Goal: Task Accomplishment & Management: Manage account settings

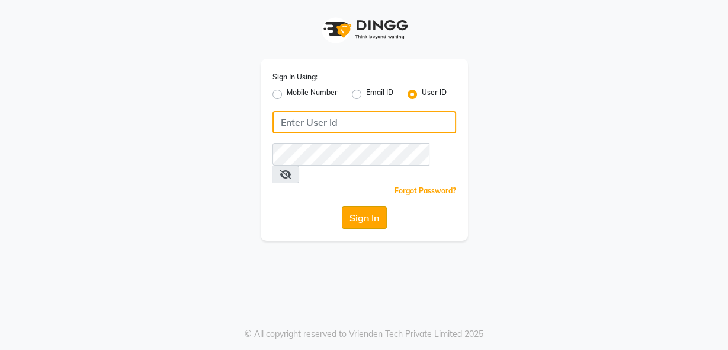
type input "luxonails"
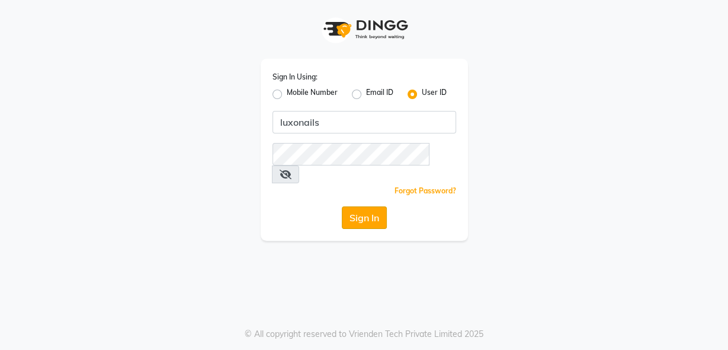
click at [373, 206] on button "Sign In" at bounding box center [364, 217] width 45 height 23
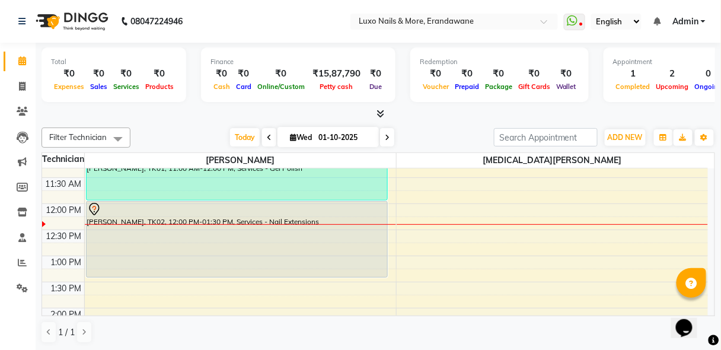
scroll to position [117, 0]
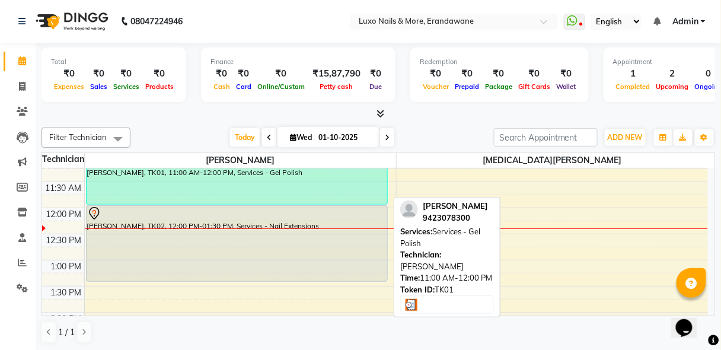
click at [305, 178] on div "[PERSON_NAME], TK01, 11:00 AM-12:00 PM, Services - Gel Polish" at bounding box center [237, 179] width 301 height 49
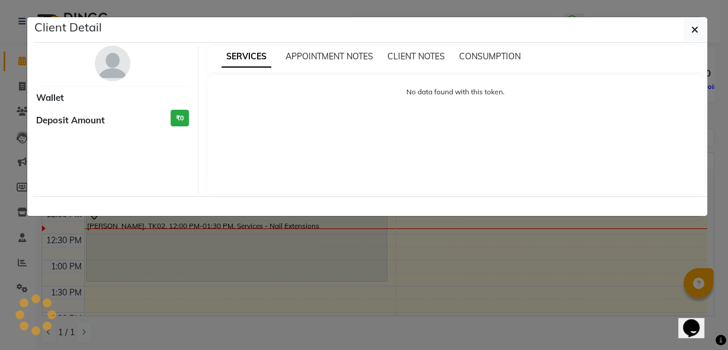
select select "3"
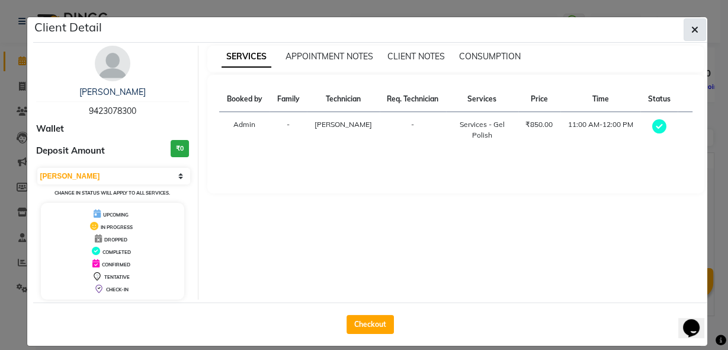
click at [692, 31] on icon "button" at bounding box center [695, 29] width 7 height 9
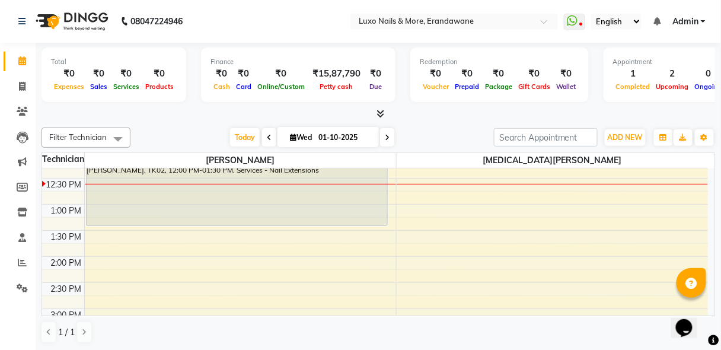
scroll to position [0, 0]
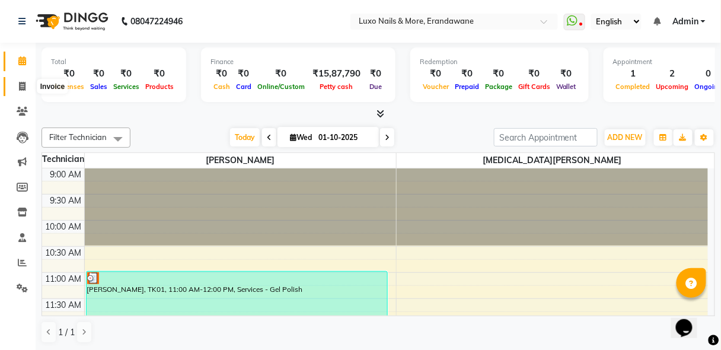
click at [23, 87] on icon at bounding box center [22, 86] width 7 height 9
select select "service"
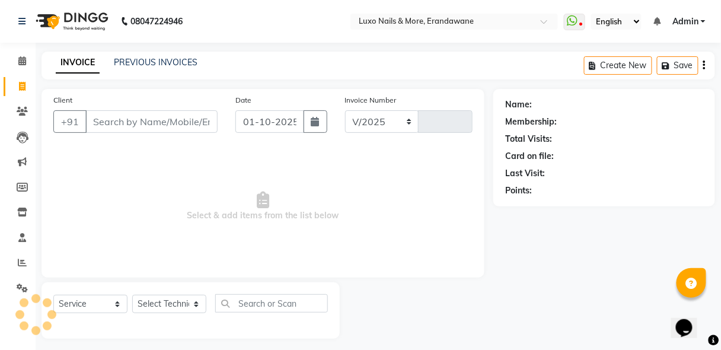
select select "917"
type input "0543"
click at [149, 65] on link "PREVIOUS INVOICES" at bounding box center [156, 62] width 84 height 11
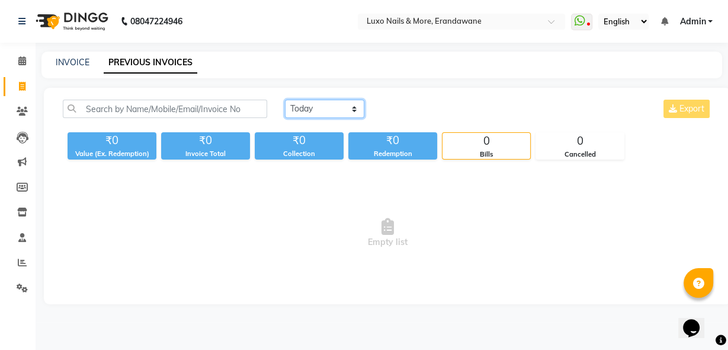
click at [320, 105] on select "[DATE] [DATE] Custom Range" at bounding box center [324, 109] width 79 height 18
select select "range"
click at [285, 100] on select "[DATE] [DATE] Custom Range" at bounding box center [324, 109] width 79 height 18
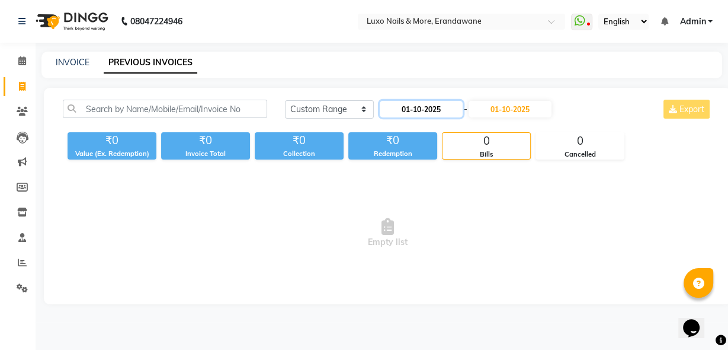
click at [393, 110] on input "01-10-2025" at bounding box center [421, 109] width 83 height 17
select select "10"
select select "2025"
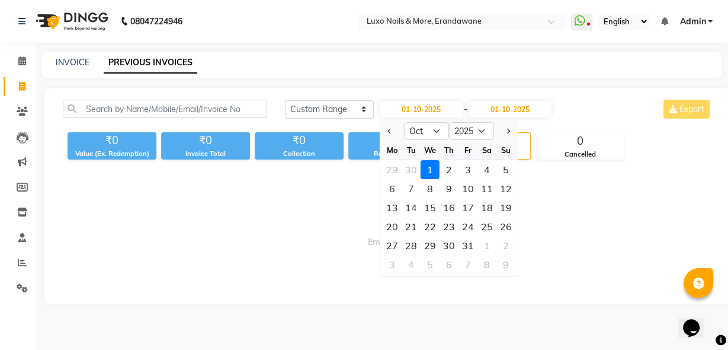
click at [384, 136] on div at bounding box center [392, 130] width 24 height 19
click at [386, 131] on button "Previous month" at bounding box center [390, 130] width 10 height 19
select select "9"
click at [392, 166] on div "1" at bounding box center [392, 169] width 19 height 19
type input "01-09-2025"
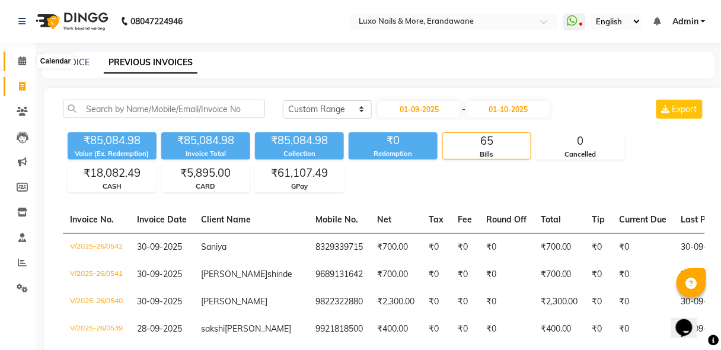
click at [24, 57] on icon at bounding box center [22, 60] width 8 height 9
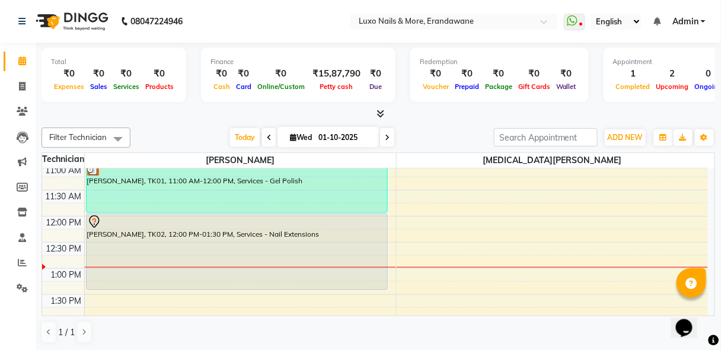
scroll to position [110, 0]
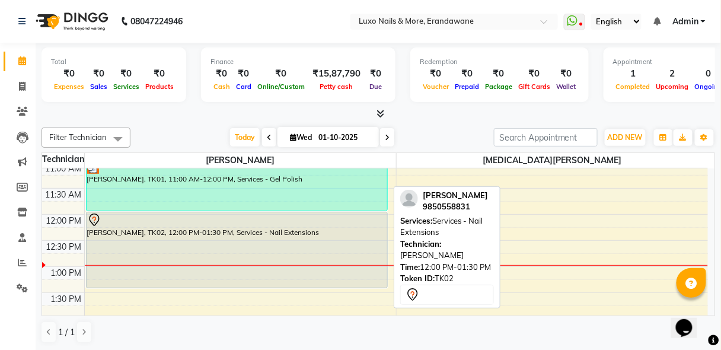
click at [311, 271] on div "[PERSON_NAME], TK02, 12:00 PM-01:30 PM, Services - Nail Extensions" at bounding box center [237, 249] width 301 height 75
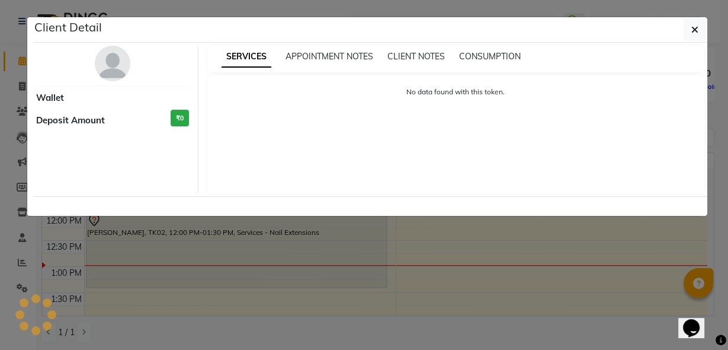
select select "7"
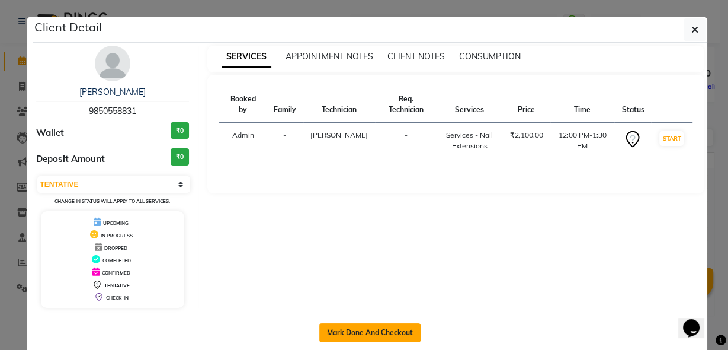
click at [365, 335] on button "Mark Done And Checkout" at bounding box center [369, 332] width 101 height 19
select select "service"
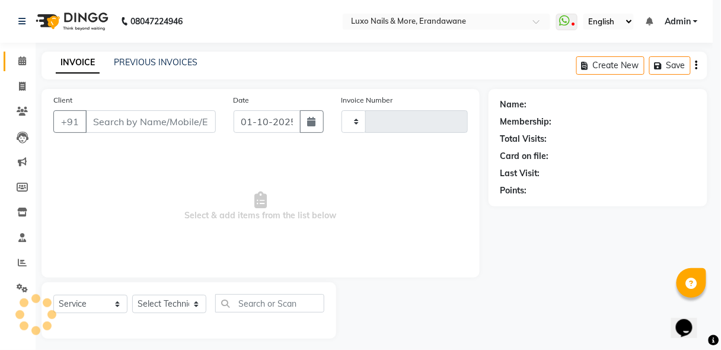
type input "0543"
select select "917"
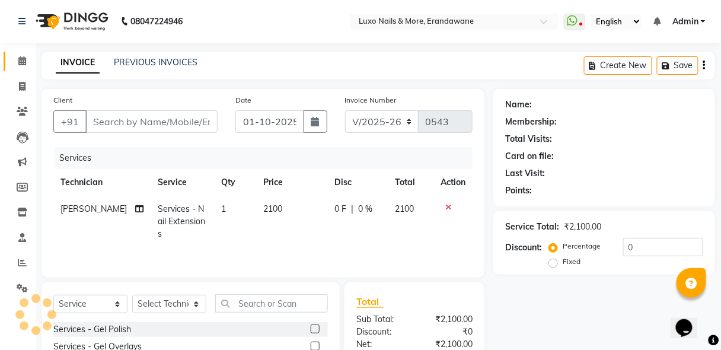
type input "9850558831"
select select "23070"
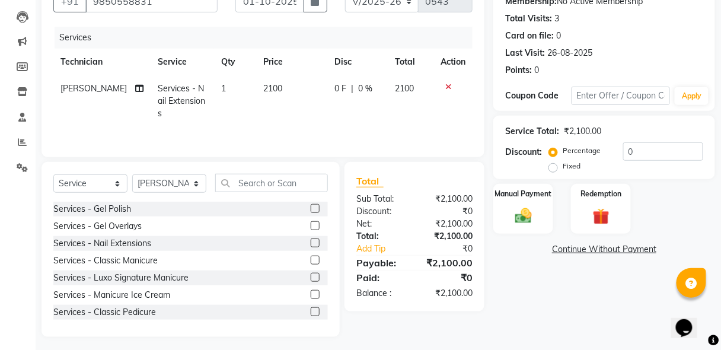
scroll to position [119, 0]
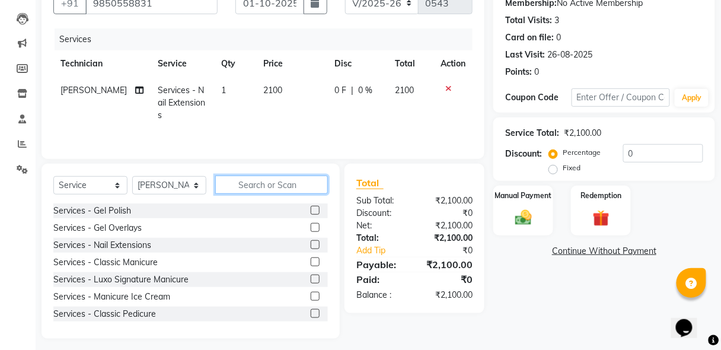
click at [286, 182] on input "text" at bounding box center [271, 184] width 113 height 18
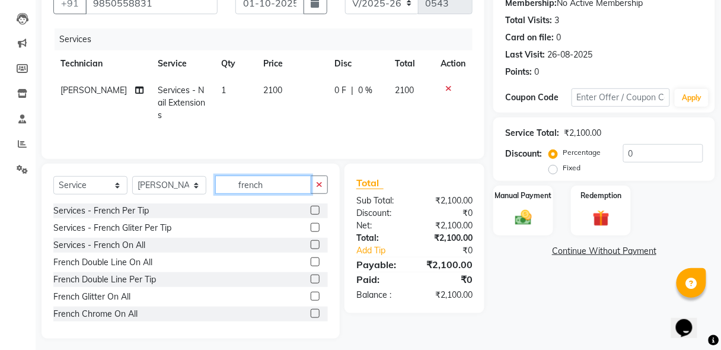
scroll to position [36, 0]
type input "french"
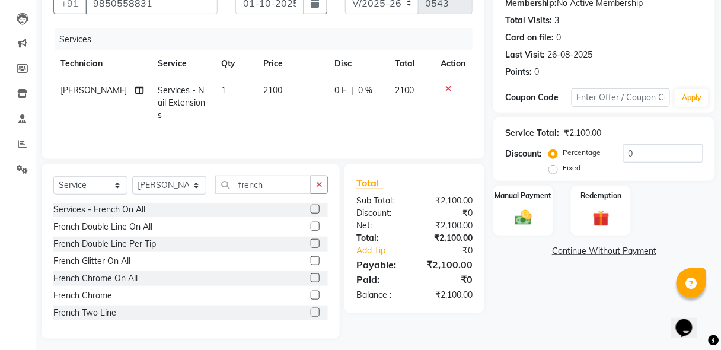
click at [310, 222] on label at bounding box center [314, 226] width 9 height 9
click at [310, 223] on input "checkbox" at bounding box center [314, 227] width 8 height 8
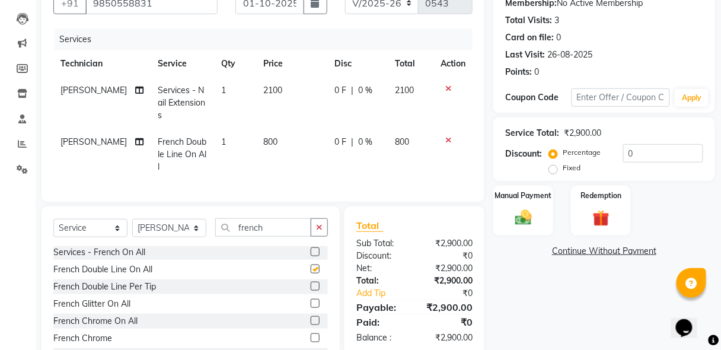
checkbox input "false"
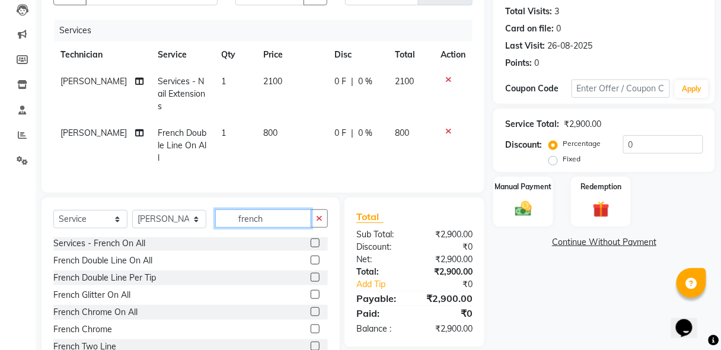
click at [275, 209] on input "french" at bounding box center [263, 218] width 96 height 18
click at [510, 328] on div "Name: [PERSON_NAME] Membership: No Active Membership Total Visits: 3 Card on fi…" at bounding box center [608, 166] width 231 height 411
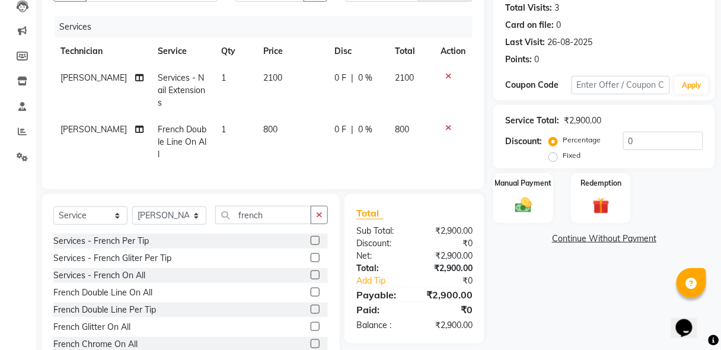
scroll to position [149, 0]
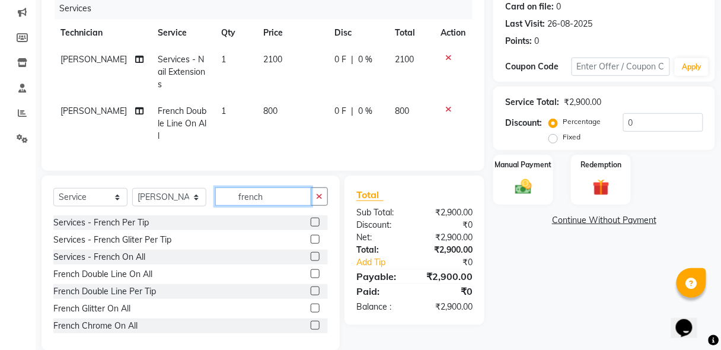
click at [290, 187] on input "french" at bounding box center [263, 196] width 96 height 18
type input "glit"
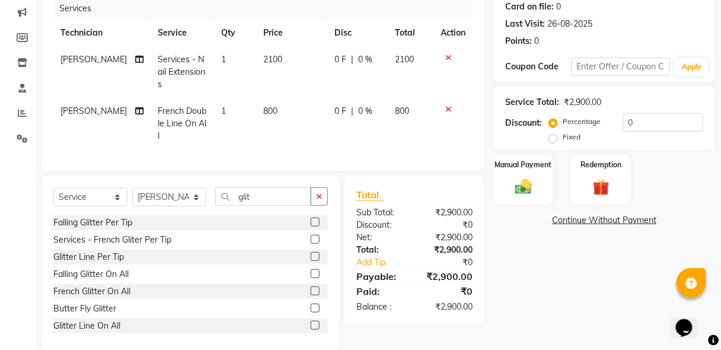
click at [310, 217] on label at bounding box center [314, 221] width 9 height 9
click at [310, 219] on input "checkbox" at bounding box center [314, 223] width 8 height 8
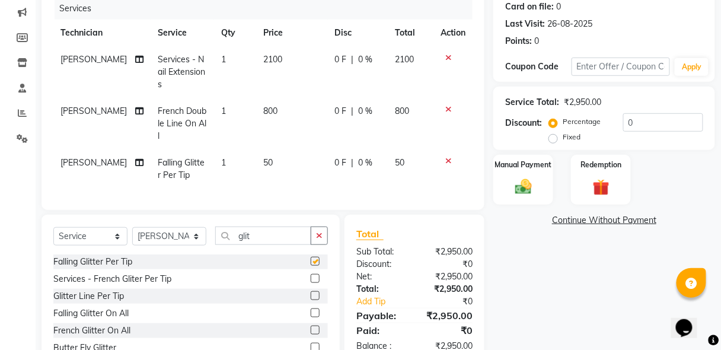
checkbox input "false"
click at [446, 156] on icon at bounding box center [448, 160] width 7 height 8
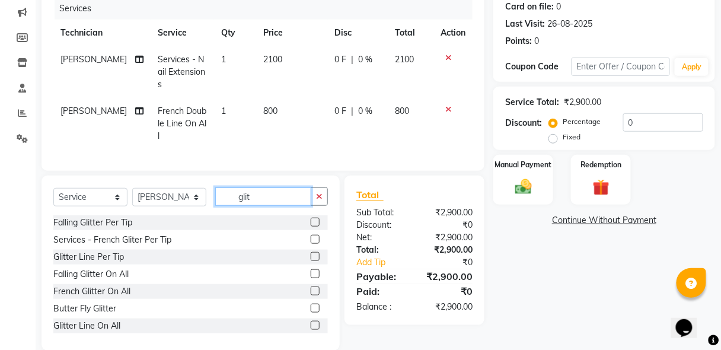
click at [268, 187] on input "glit" at bounding box center [263, 196] width 96 height 18
type input "glitter"
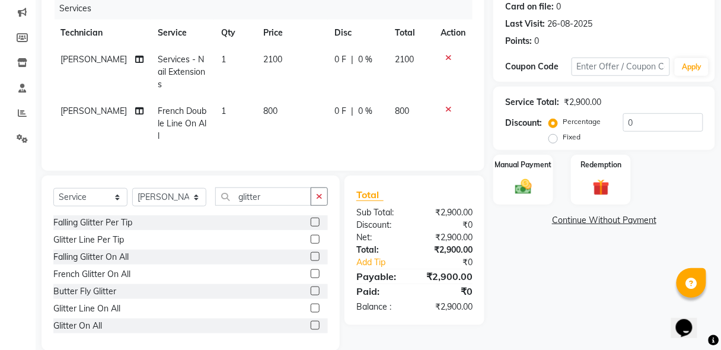
click at [303, 318] on div "Glitter On All" at bounding box center [190, 325] width 274 height 15
click at [313, 318] on div at bounding box center [318, 325] width 17 height 15
click at [310, 321] on label at bounding box center [314, 325] width 9 height 9
click at [310, 322] on input "checkbox" at bounding box center [314, 326] width 8 height 8
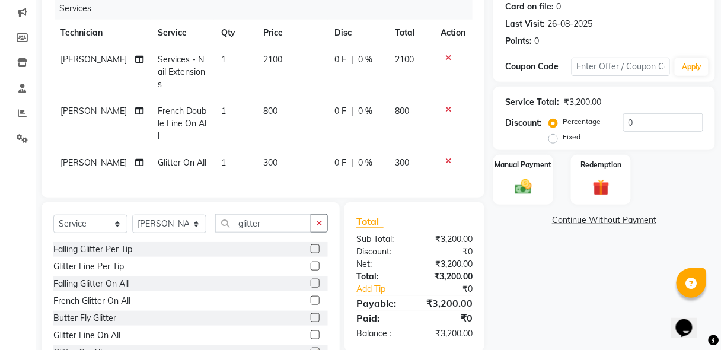
checkbox input "false"
click at [562, 139] on label "Fixed" at bounding box center [571, 137] width 18 height 11
click at [556, 139] on input "Fixed" at bounding box center [555, 137] width 8 height 8
radio input "true"
click at [638, 124] on input "0" at bounding box center [663, 122] width 80 height 18
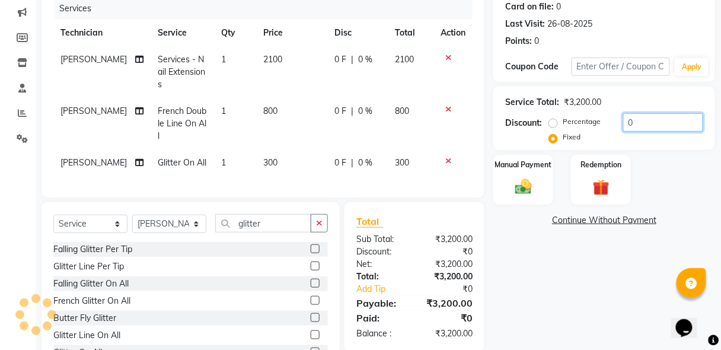
click at [638, 124] on input "0" at bounding box center [663, 122] width 80 height 18
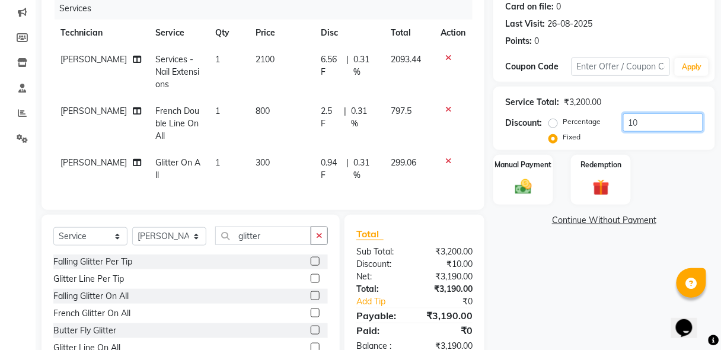
type input "1"
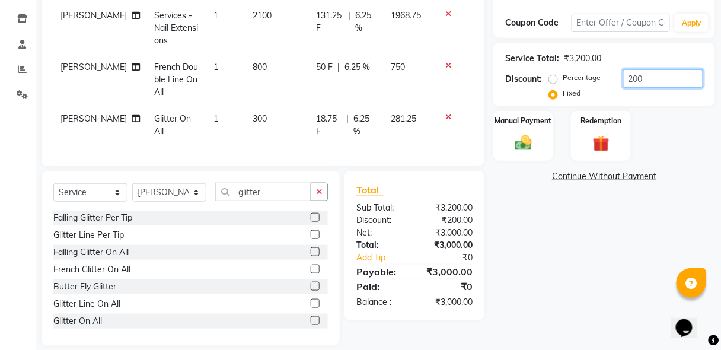
scroll to position [190, 0]
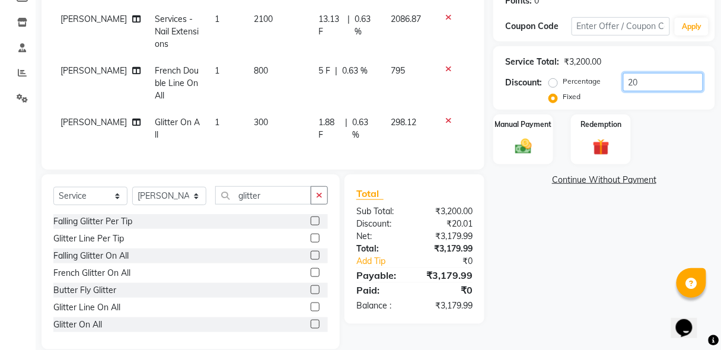
type input "2"
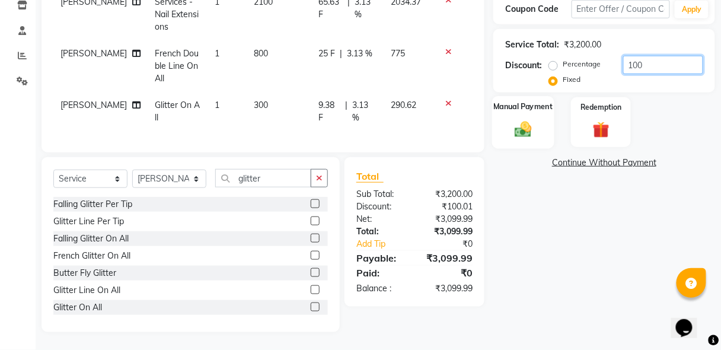
type input "100"
click at [510, 119] on img at bounding box center [523, 129] width 28 height 20
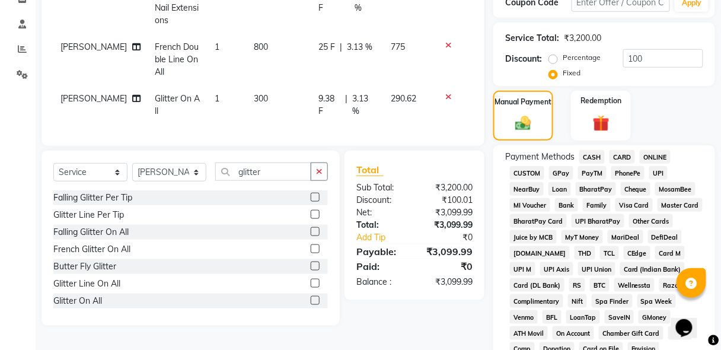
click at [592, 157] on span "CASH" at bounding box center [591, 157] width 25 height 14
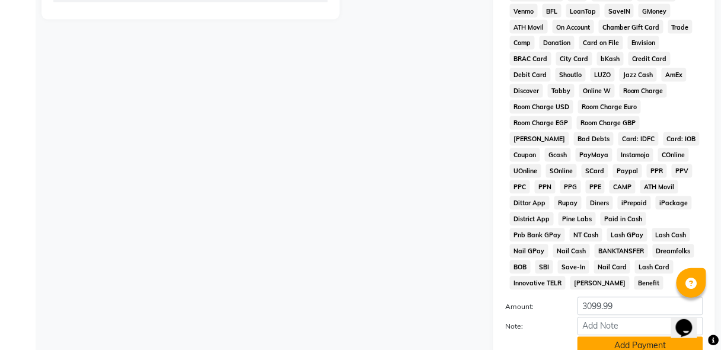
click at [629, 337] on button "Add Payment" at bounding box center [640, 346] width 126 height 18
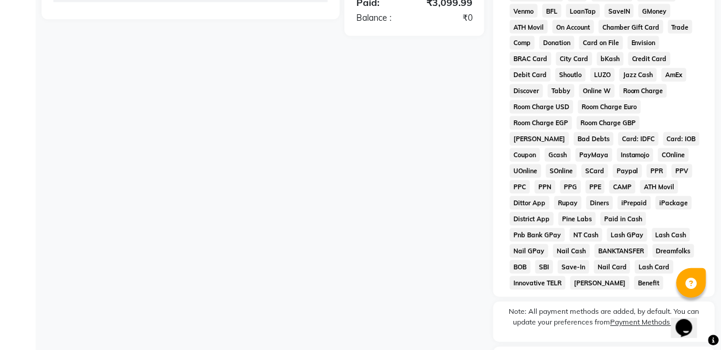
scroll to position [603, 0]
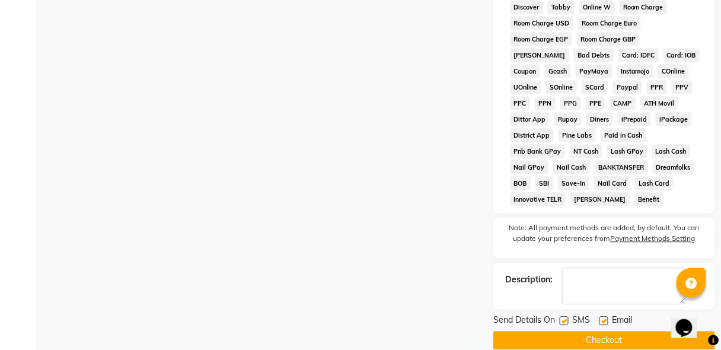
click at [610, 331] on button "Checkout" at bounding box center [604, 340] width 222 height 18
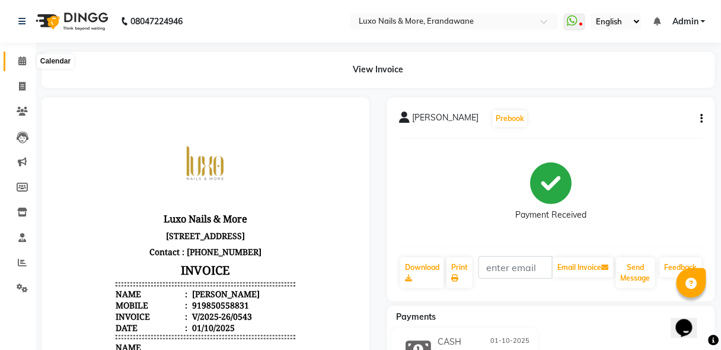
click at [23, 60] on icon at bounding box center [22, 60] width 8 height 9
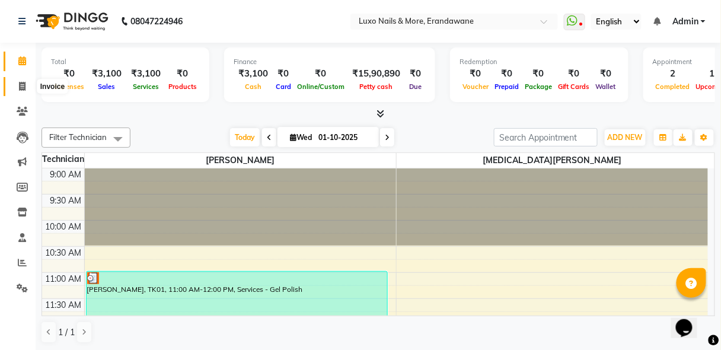
click at [21, 88] on icon at bounding box center [22, 86] width 7 height 9
select select "service"
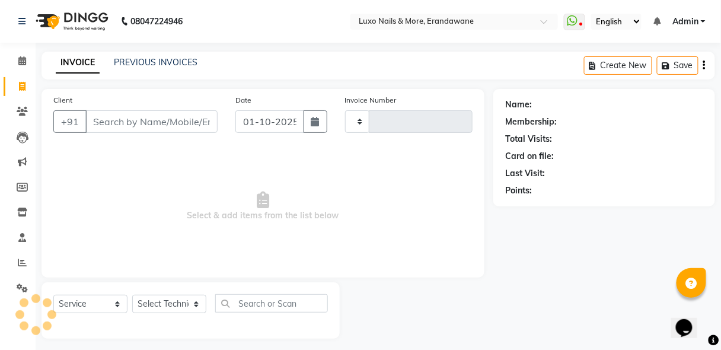
type input "0544"
select select "917"
click at [169, 60] on link "PREVIOUS INVOICES" at bounding box center [156, 62] width 84 height 11
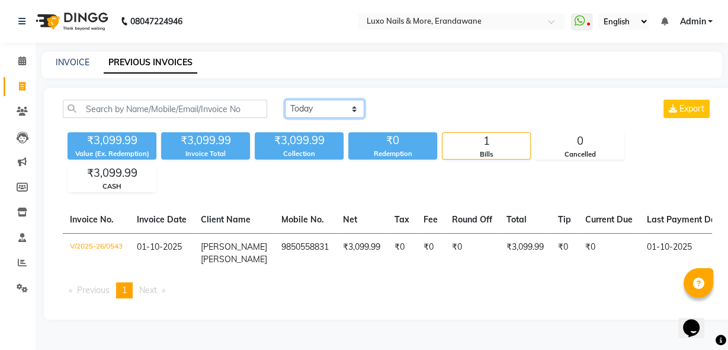
click at [316, 105] on select "[DATE] [DATE] Custom Range" at bounding box center [324, 109] width 79 height 18
select select "range"
click at [285, 100] on select "[DATE] [DATE] Custom Range" at bounding box center [324, 109] width 79 height 18
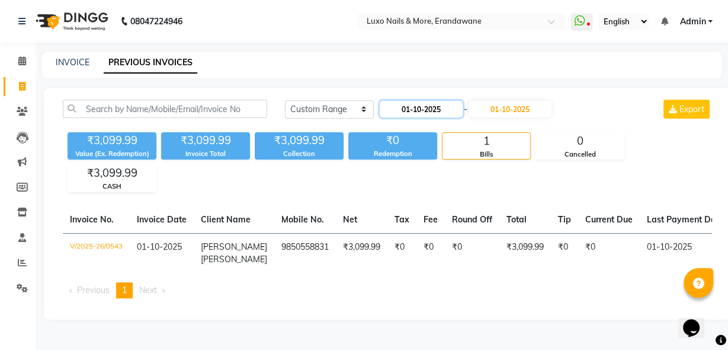
click at [417, 113] on input "01-10-2025" at bounding box center [421, 109] width 83 height 17
select select "10"
select select "2025"
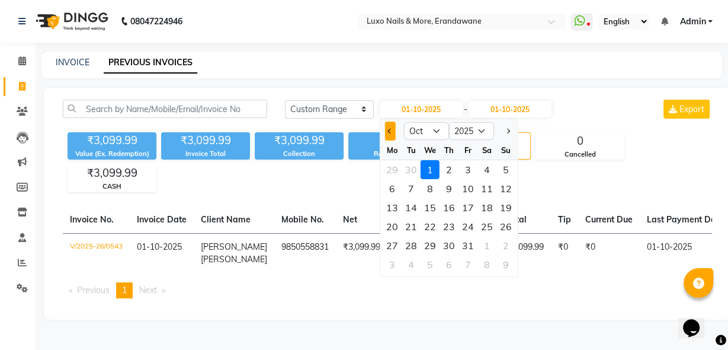
click at [385, 132] on button "Previous month" at bounding box center [390, 130] width 10 height 19
select select "9"
click at [396, 171] on div "1" at bounding box center [392, 169] width 19 height 19
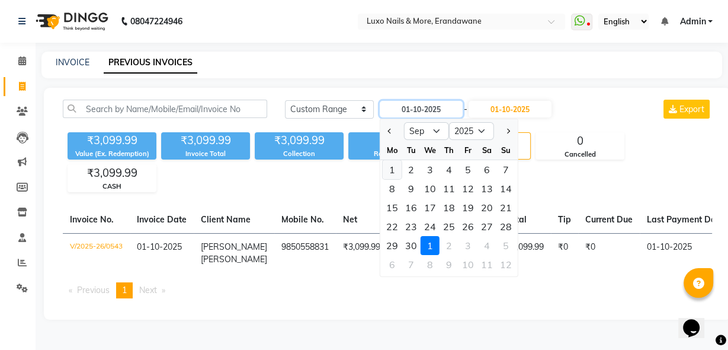
type input "01-09-2025"
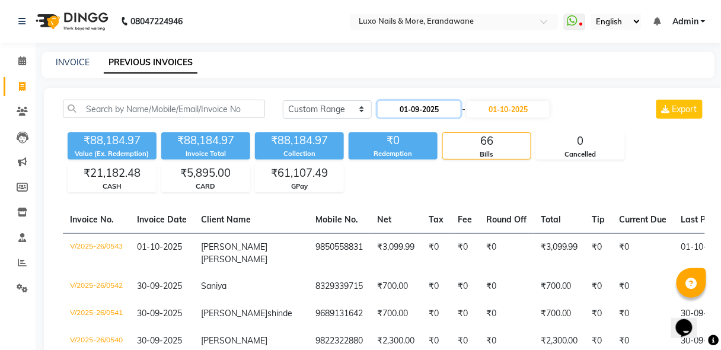
click at [404, 107] on input "01-09-2025" at bounding box center [418, 109] width 83 height 17
select select "9"
select select "2025"
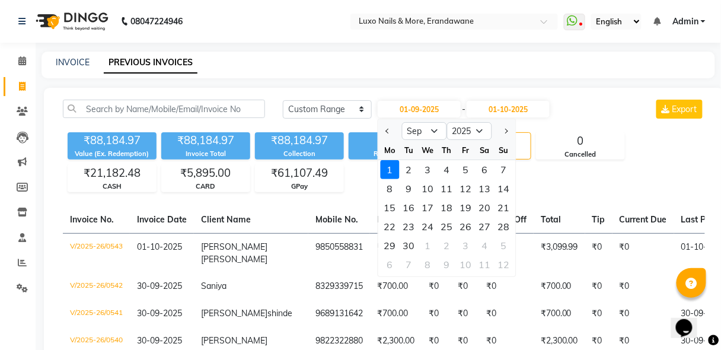
click at [603, 186] on div "₹88,184.97 Value (Ex. Redemption) ₹88,184.97 Invoice Total ₹88,184.97 Collectio…" at bounding box center [384, 159] width 642 height 65
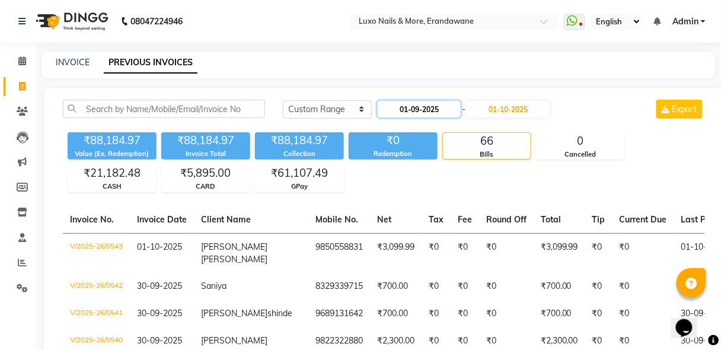
click at [395, 112] on input "01-09-2025" at bounding box center [418, 109] width 83 height 17
select select "9"
select select "2025"
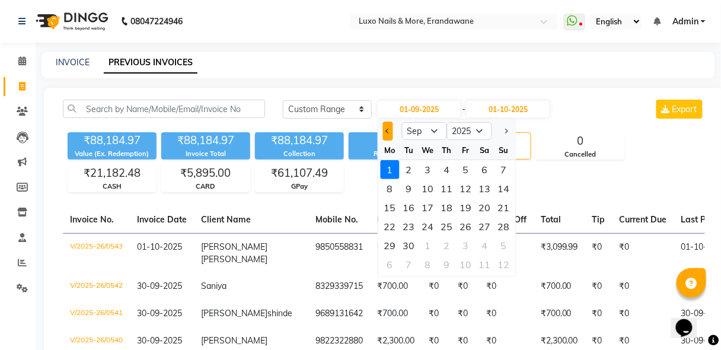
click at [387, 127] on button "Previous month" at bounding box center [388, 130] width 10 height 19
select select "8"
click at [466, 169] on div "1" at bounding box center [465, 169] width 19 height 19
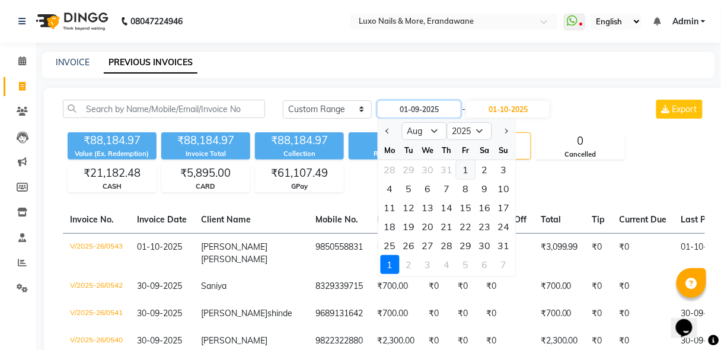
type input "[DATE]"
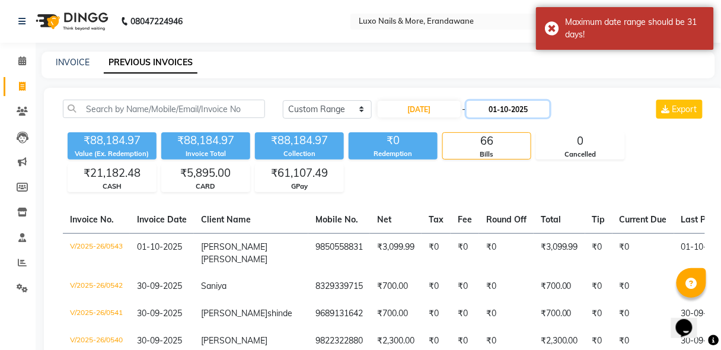
click at [516, 114] on input "01-10-2025" at bounding box center [507, 109] width 83 height 17
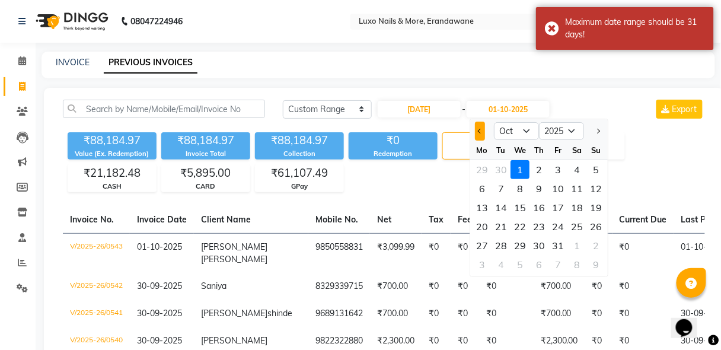
click at [481, 130] on span "Previous month" at bounding box center [480, 131] width 5 height 5
select select "8"
click at [597, 246] on div "31" at bounding box center [595, 245] width 19 height 19
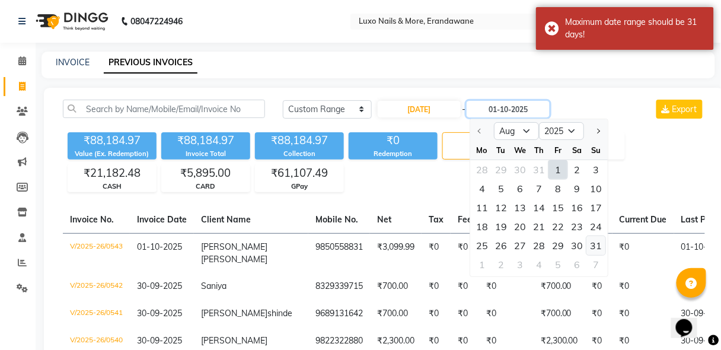
type input "[DATE]"
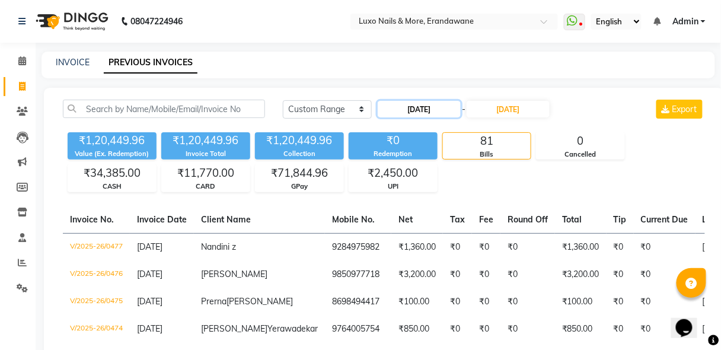
click at [442, 108] on input "[DATE]" at bounding box center [418, 109] width 83 height 17
select select "8"
select select "2025"
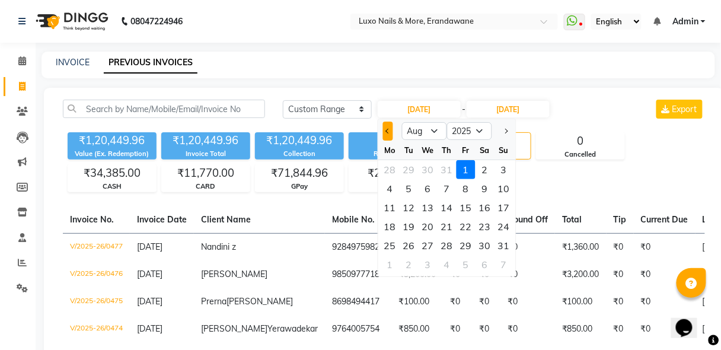
click at [384, 135] on button "Previous month" at bounding box center [388, 130] width 10 height 19
select select "7"
click at [413, 169] on div "1" at bounding box center [408, 169] width 19 height 19
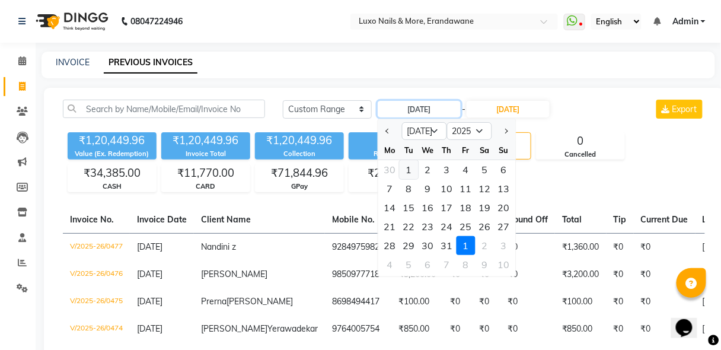
type input "[DATE]"
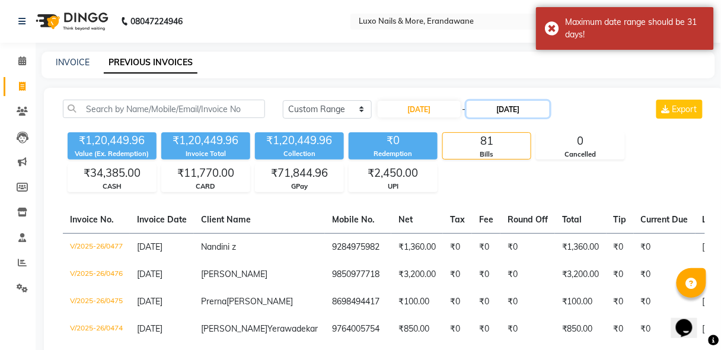
click at [510, 111] on input "[DATE]" at bounding box center [507, 109] width 83 height 17
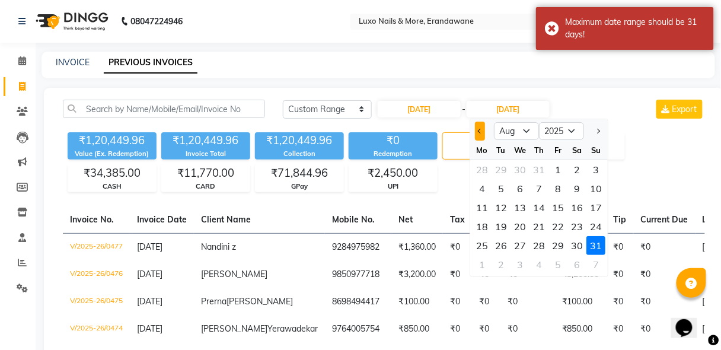
click at [478, 132] on span "Previous month" at bounding box center [480, 131] width 5 height 5
select select "7"
click at [537, 244] on div "31" at bounding box center [538, 245] width 19 height 19
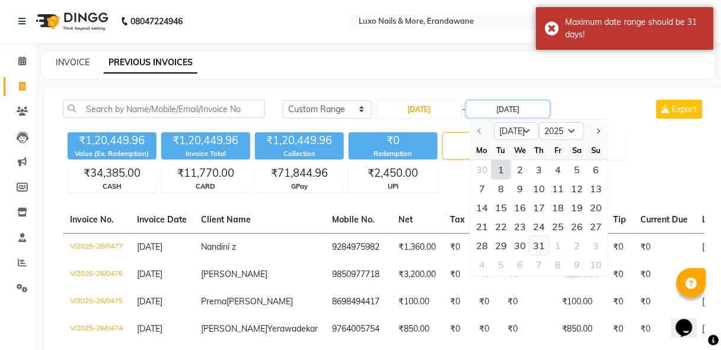
type input "[DATE]"
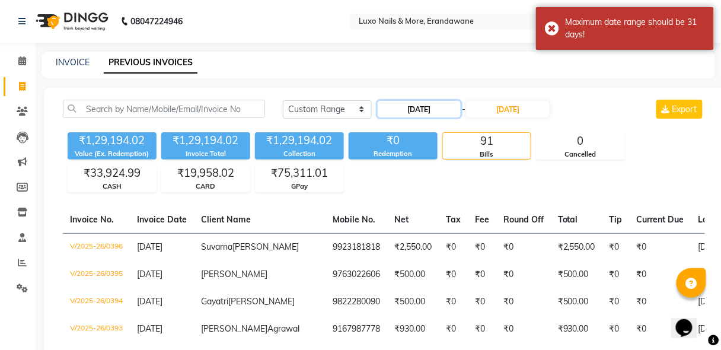
click at [436, 107] on input "[DATE]" at bounding box center [418, 109] width 83 height 17
select select "7"
select select "2025"
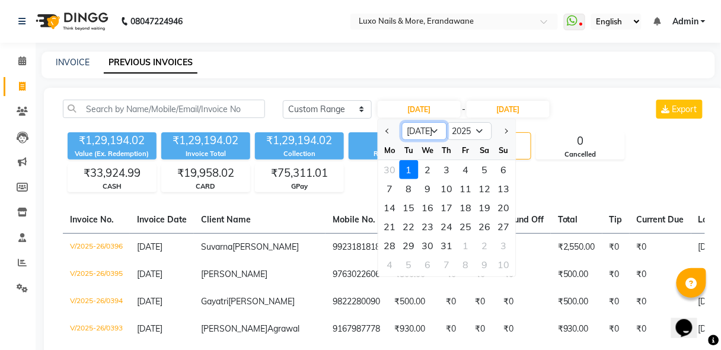
click at [434, 130] on select "Jan Feb Mar Apr May Jun [DATE] Aug Sep Oct Nov Dec" at bounding box center [424, 131] width 45 height 18
select select "8"
click at [402, 122] on select "Jan Feb Mar Apr May Jun [DATE] Aug Sep Oct Nov Dec" at bounding box center [424, 131] width 45 height 18
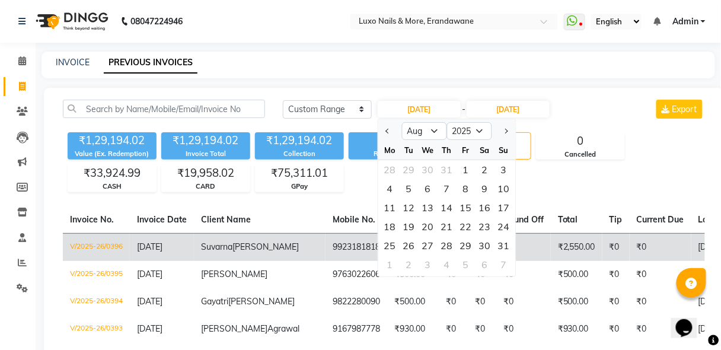
click at [180, 261] on td "[DATE]" at bounding box center [162, 247] width 64 height 28
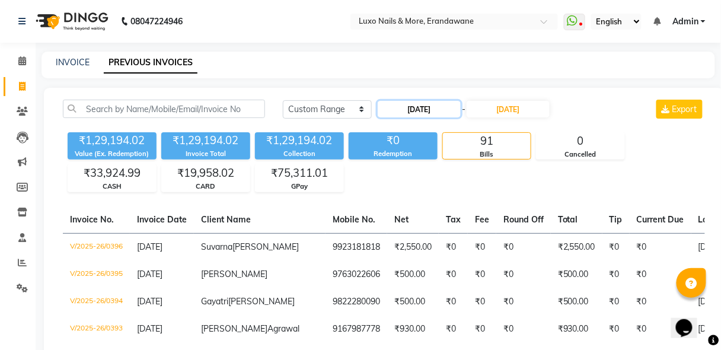
click at [431, 104] on input "[DATE]" at bounding box center [418, 109] width 83 height 17
select select "7"
select select "2025"
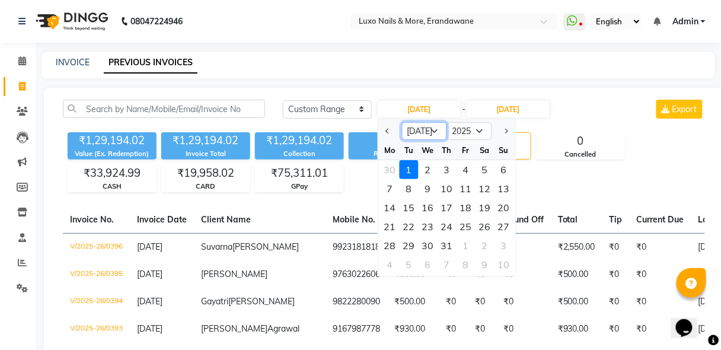
click at [433, 130] on select "Jan Feb Mar Apr May Jun [DATE] Aug Sep Oct Nov Dec" at bounding box center [424, 131] width 45 height 18
select select "8"
click at [402, 122] on select "Jan Feb Mar Apr May Jun [DATE] Aug Sep Oct Nov Dec" at bounding box center [424, 131] width 45 height 18
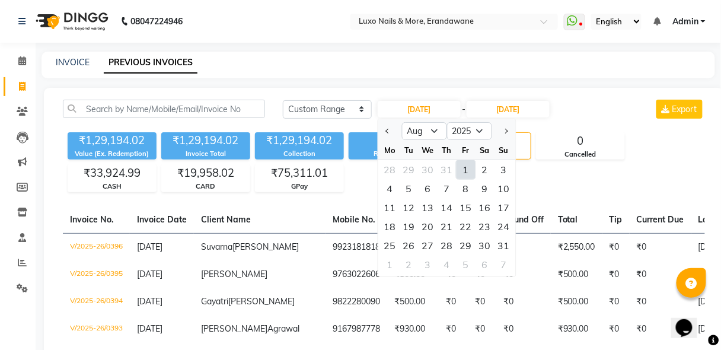
click at [463, 164] on div "1" at bounding box center [465, 169] width 19 height 19
type input "[DATE]"
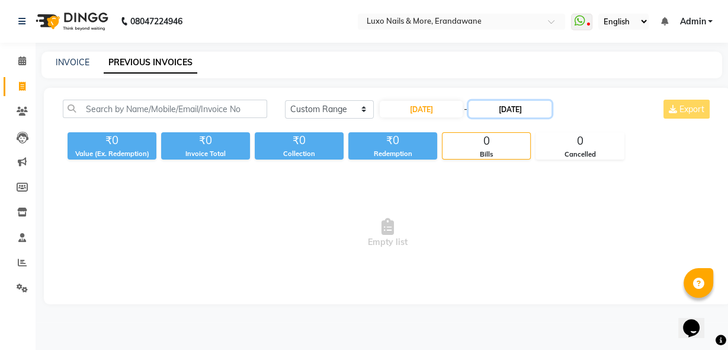
click at [505, 104] on input "[DATE]" at bounding box center [510, 109] width 83 height 17
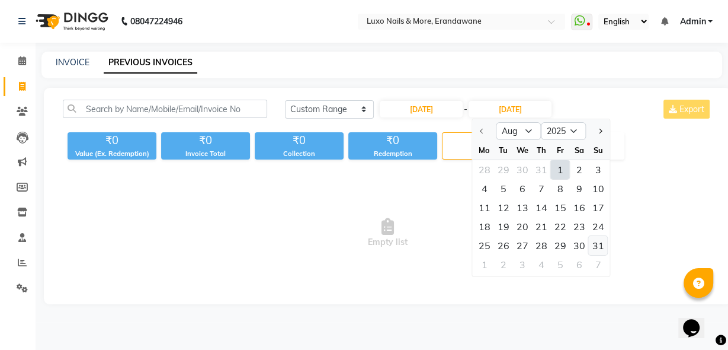
click at [599, 241] on div "31" at bounding box center [598, 245] width 19 height 19
type input "[DATE]"
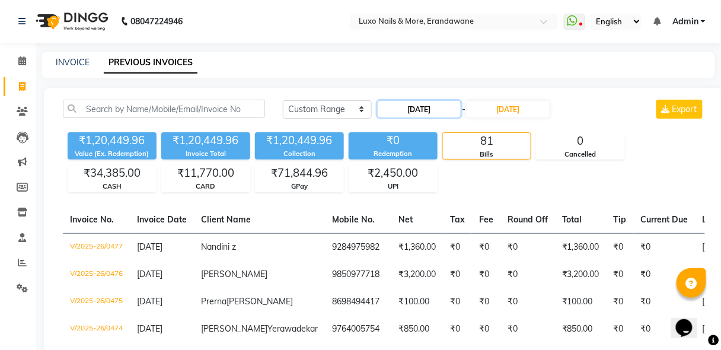
click at [446, 107] on input "[DATE]" at bounding box center [418, 109] width 83 height 17
select select "8"
select select "2025"
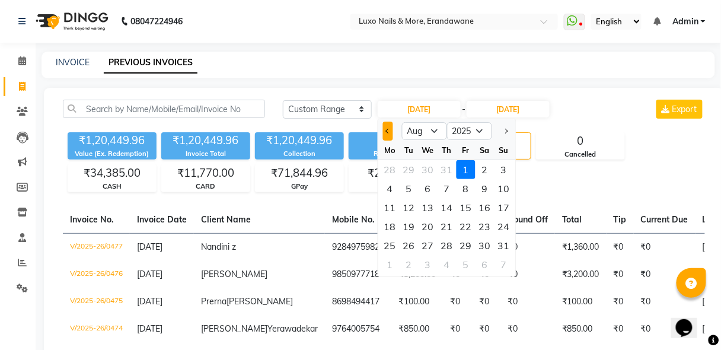
click at [389, 130] on span "Previous month" at bounding box center [387, 131] width 5 height 5
select select "7"
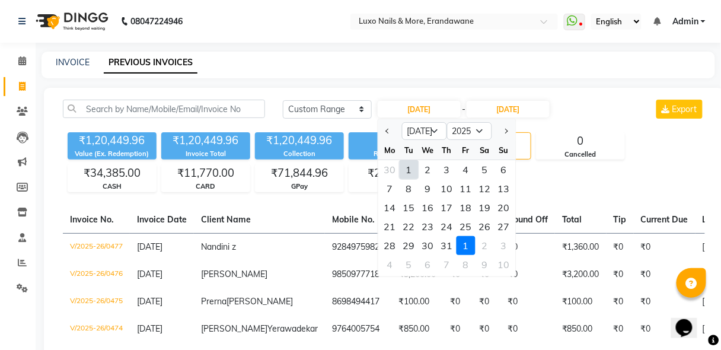
click at [409, 167] on div "1" at bounding box center [408, 169] width 19 height 19
type input "[DATE]"
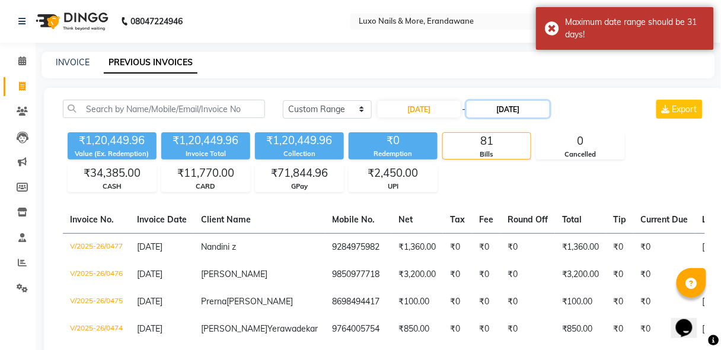
click at [527, 108] on input "[DATE]" at bounding box center [507, 109] width 83 height 17
select select "8"
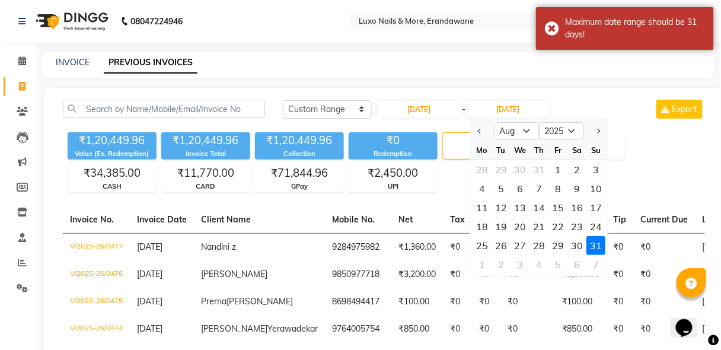
click at [595, 246] on div "31" at bounding box center [595, 245] width 19 height 19
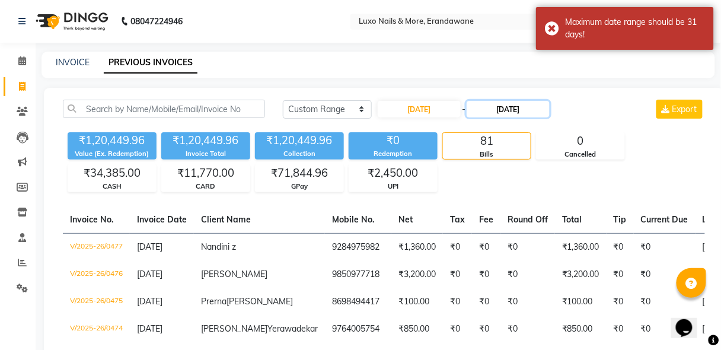
click at [513, 103] on input "[DATE]" at bounding box center [507, 109] width 83 height 17
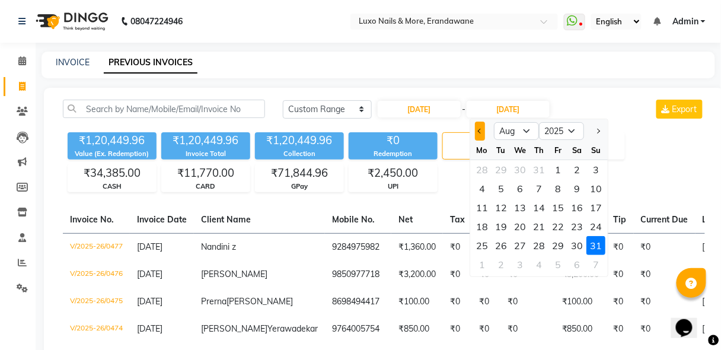
click at [479, 134] on button "Previous month" at bounding box center [480, 130] width 10 height 19
select select "7"
click at [480, 130] on div at bounding box center [482, 130] width 24 height 19
click at [497, 173] on div "1" at bounding box center [500, 169] width 19 height 19
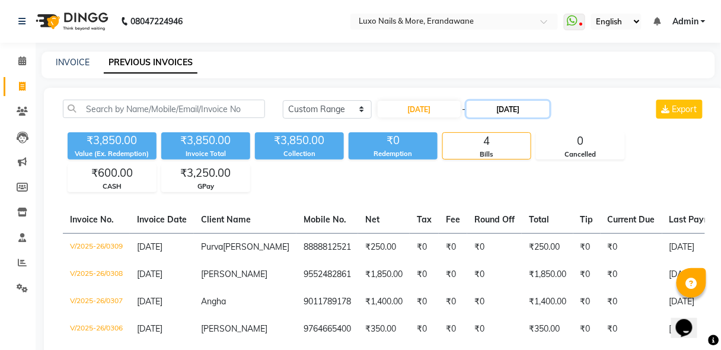
click at [518, 110] on input "[DATE]" at bounding box center [507, 109] width 83 height 17
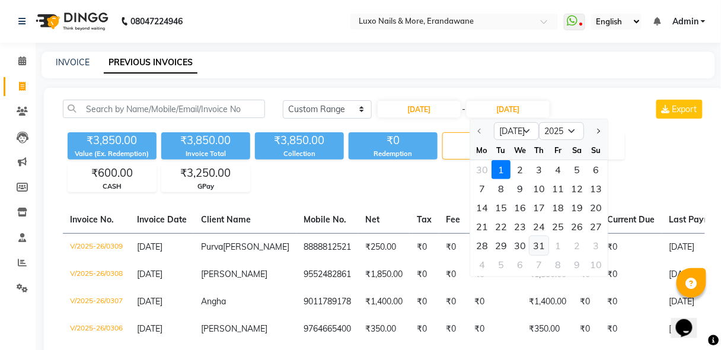
click at [537, 248] on div "31" at bounding box center [538, 245] width 19 height 19
type input "[DATE]"
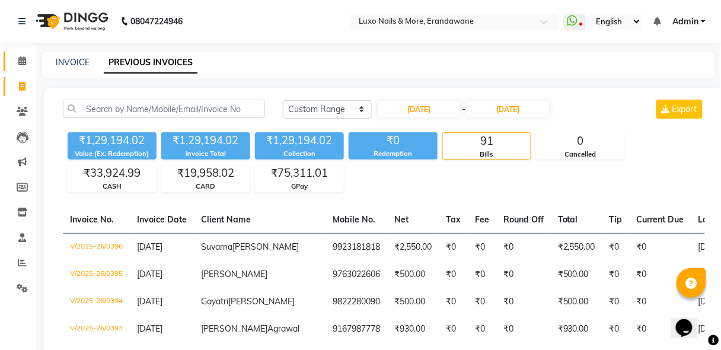
click at [12, 68] on link "Calendar" at bounding box center [18, 62] width 28 height 20
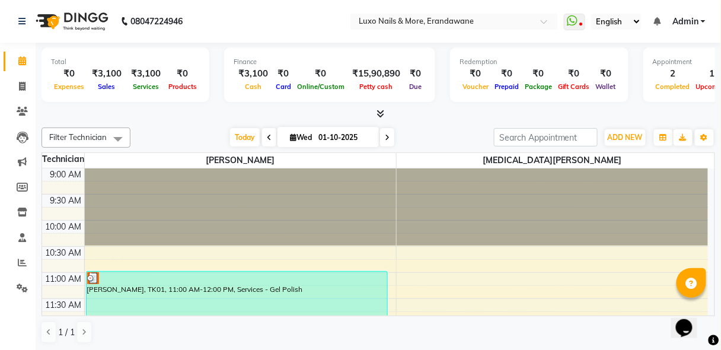
click at [387, 136] on icon at bounding box center [387, 137] width 5 height 7
type input "02-10-2025"
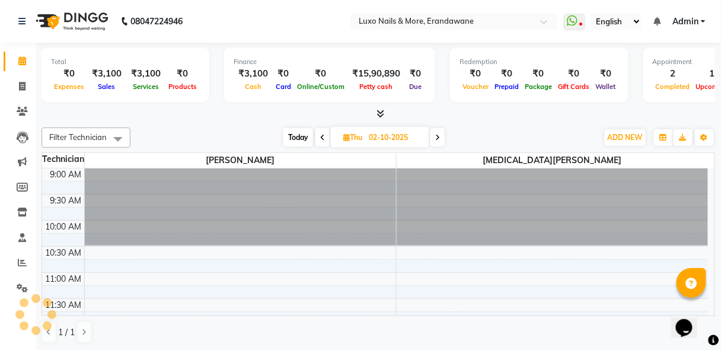
click at [363, 59] on div "Finance" at bounding box center [329, 62] width 192 height 10
